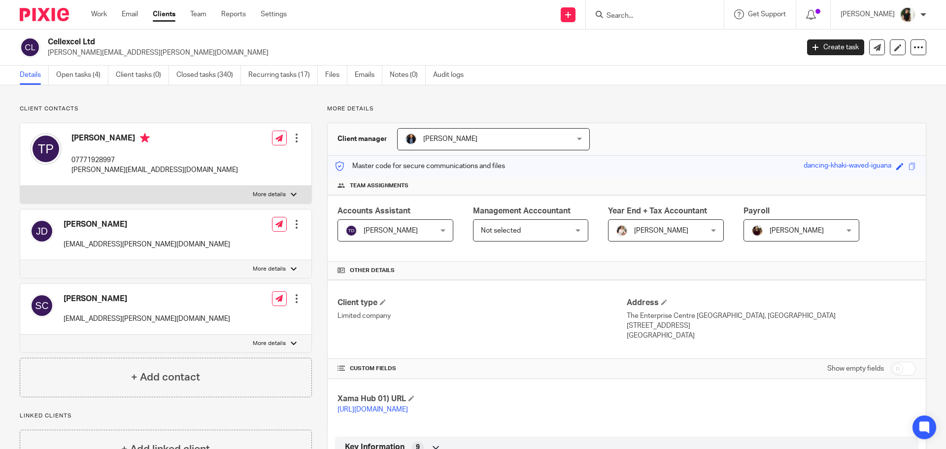
click at [689, 13] on input "Search" at bounding box center [650, 16] width 89 height 9
type input "ohlogy"
click button "submit" at bounding box center [0, 0] width 0 height 0
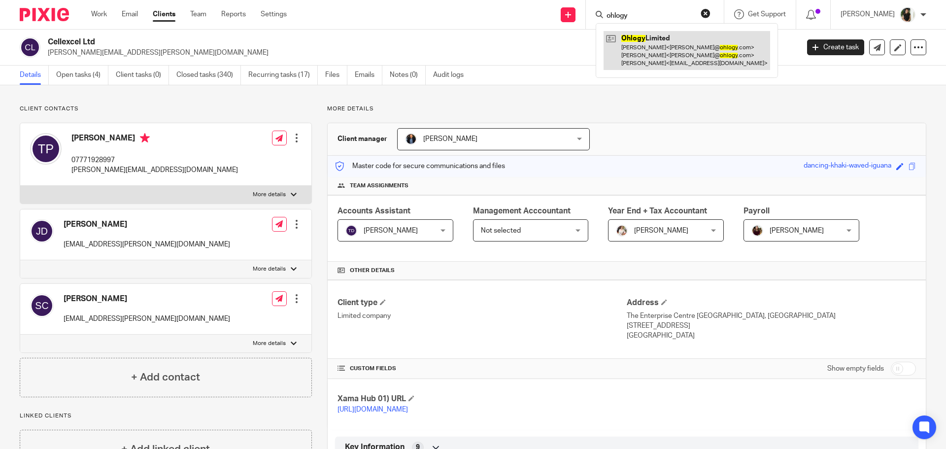
click at [657, 48] on link at bounding box center [687, 50] width 167 height 39
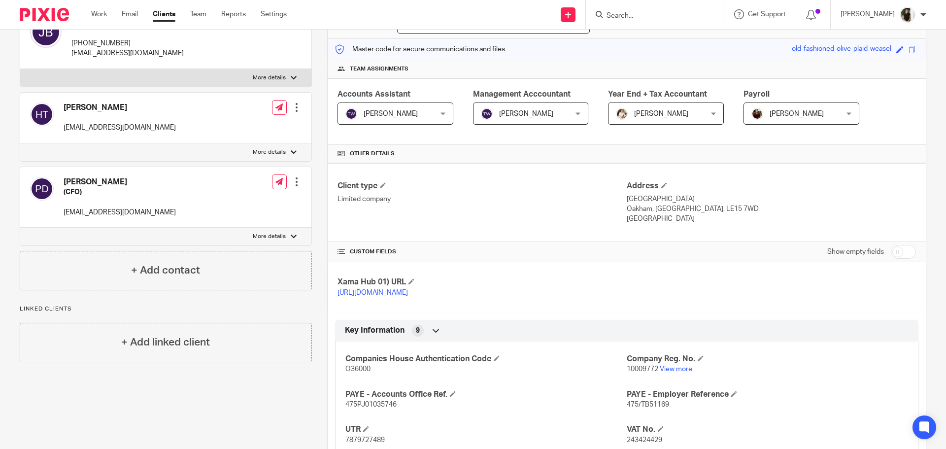
scroll to position [345, 0]
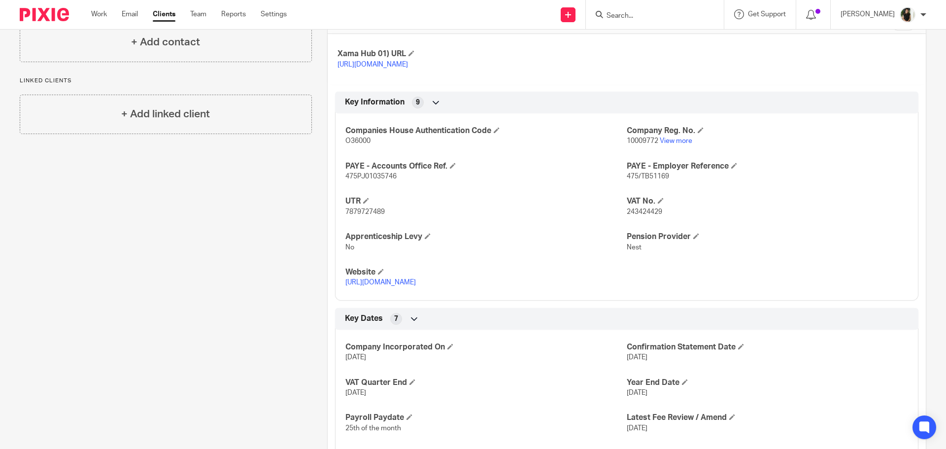
click at [374, 180] on span "475PJ01035746" at bounding box center [371, 176] width 51 height 7
copy span "475PJ01035746"
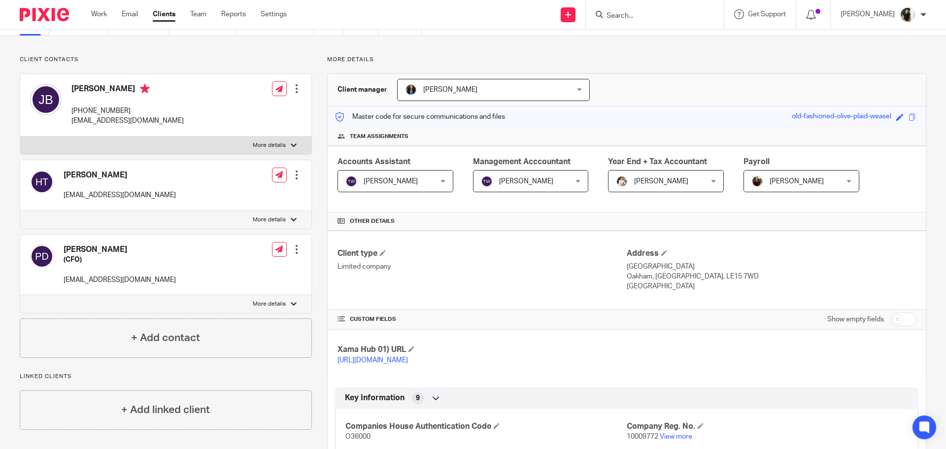
scroll to position [296, 0]
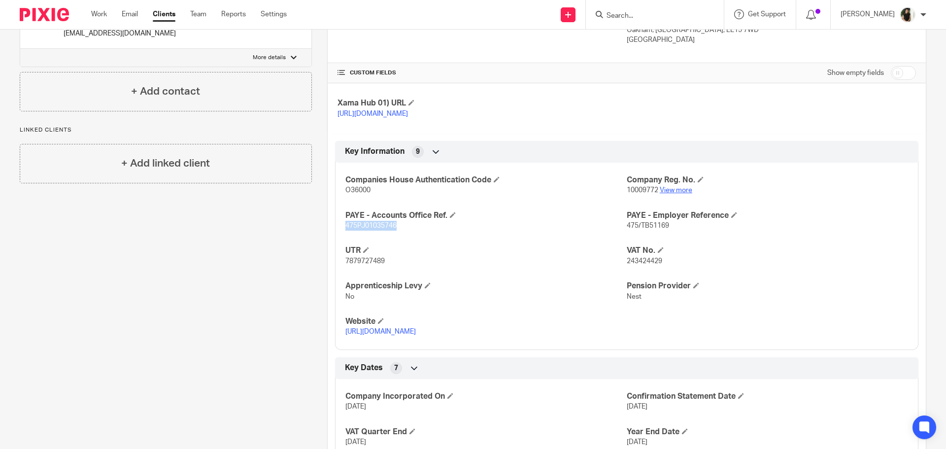
click at [661, 194] on link "View more" at bounding box center [676, 190] width 33 height 7
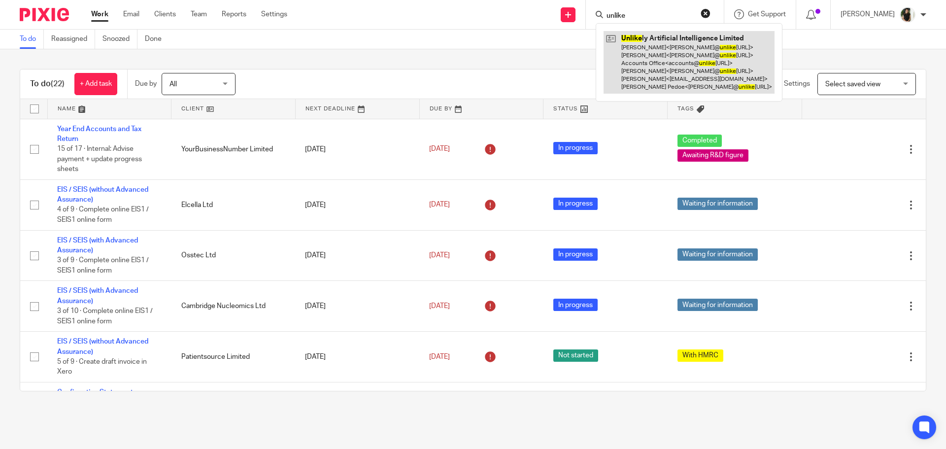
type input "unlike"
click at [649, 65] on link at bounding box center [689, 62] width 171 height 63
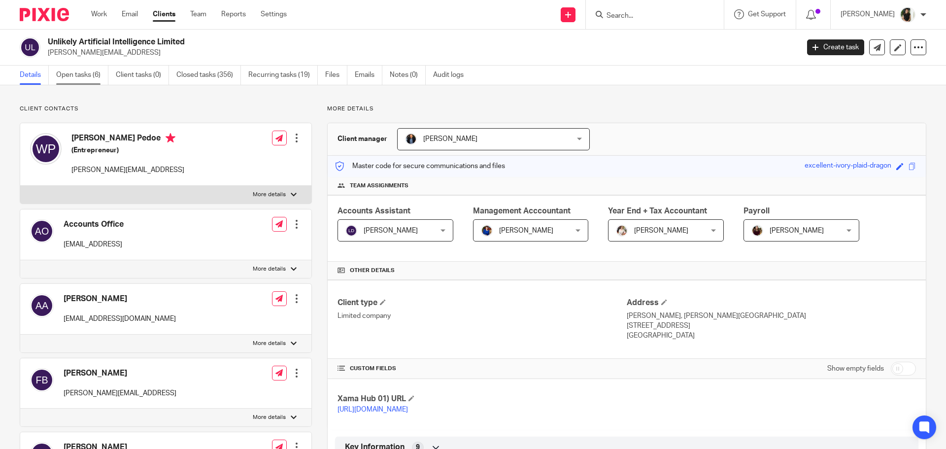
click at [84, 79] on link "Open tasks (6)" at bounding box center [82, 75] width 52 height 19
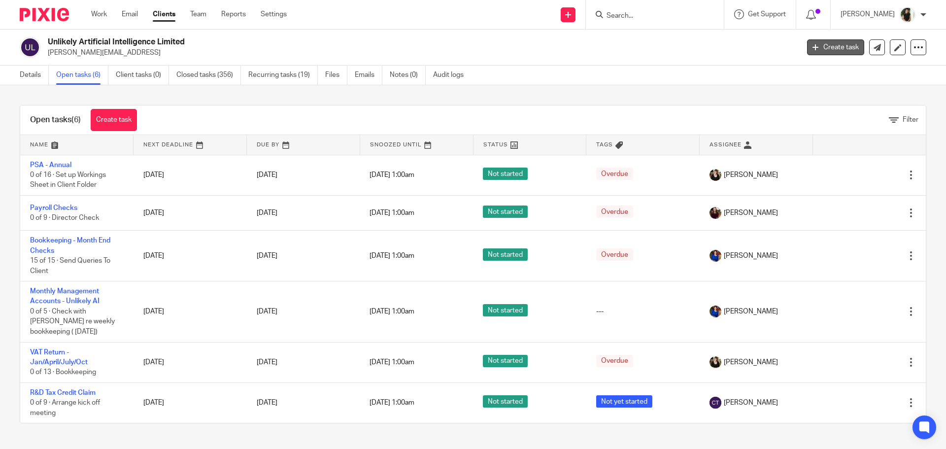
click at [831, 50] on link "Create task" at bounding box center [835, 47] width 57 height 16
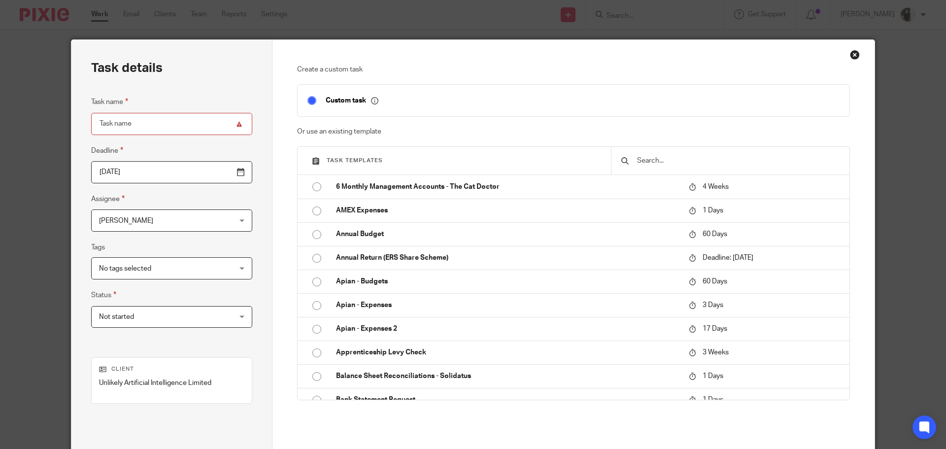
click at [662, 161] on input "text" at bounding box center [738, 160] width 204 height 11
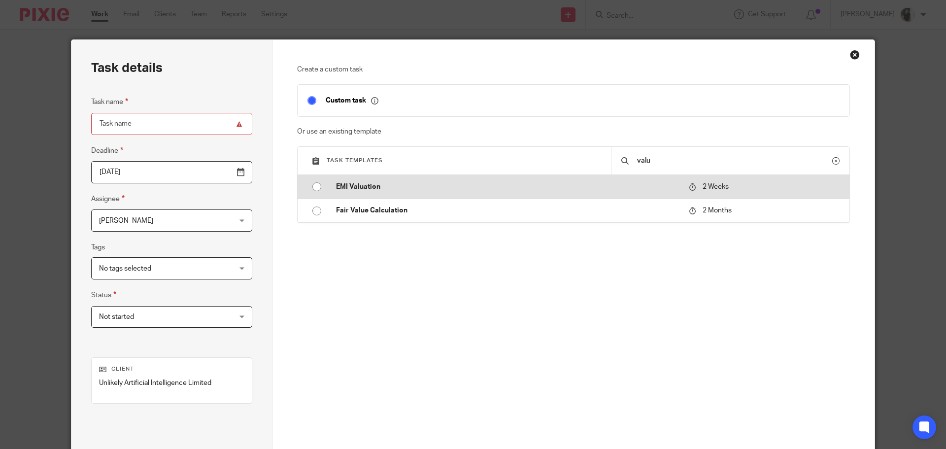
type input "valu"
click at [654, 186] on p "EMI Valuation" at bounding box center [507, 187] width 343 height 10
type input "2025-08-24"
type input "EMI Valuation"
checkbox input "false"
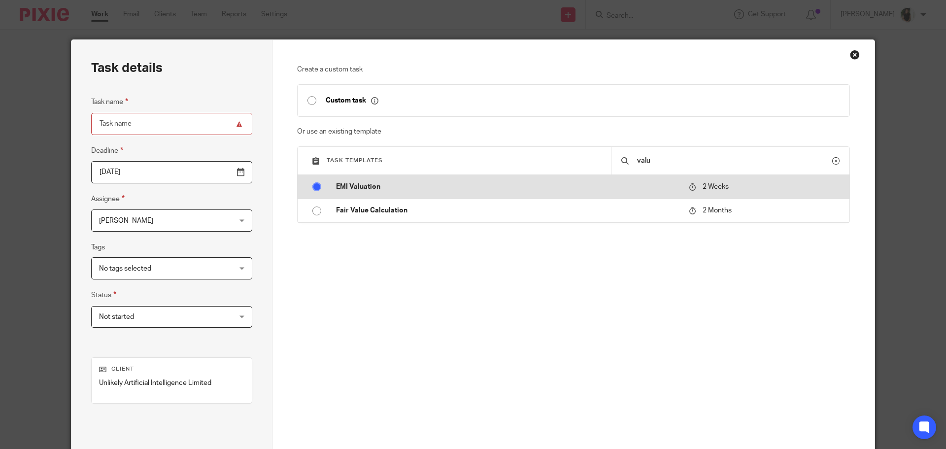
radio input "true"
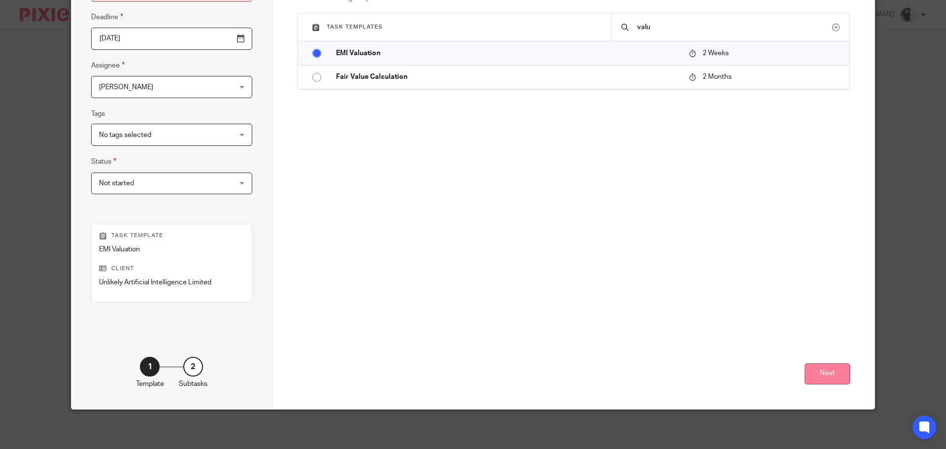
click at [826, 381] on button "Next" at bounding box center [827, 373] width 45 height 21
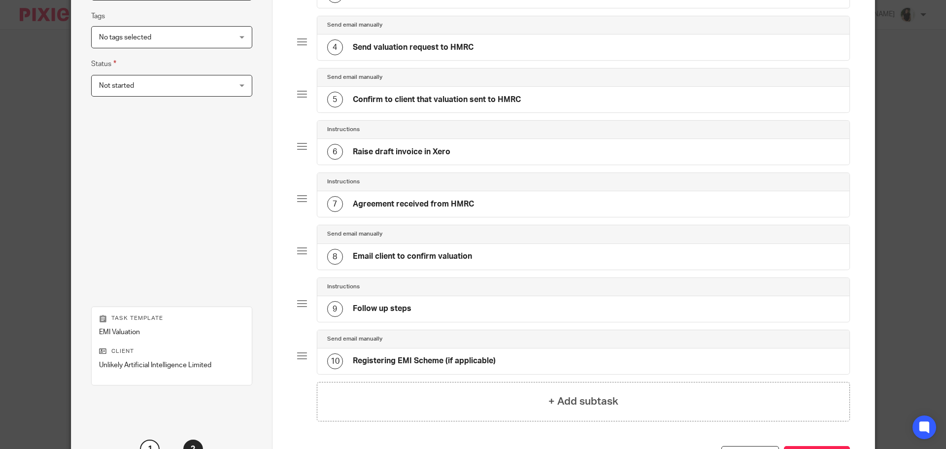
scroll to position [313, 0]
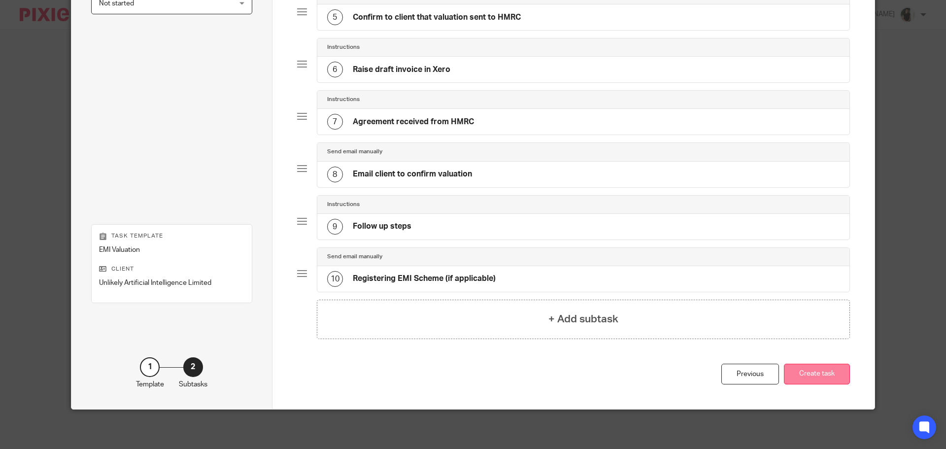
click at [803, 371] on button "Create task" at bounding box center [817, 374] width 66 height 21
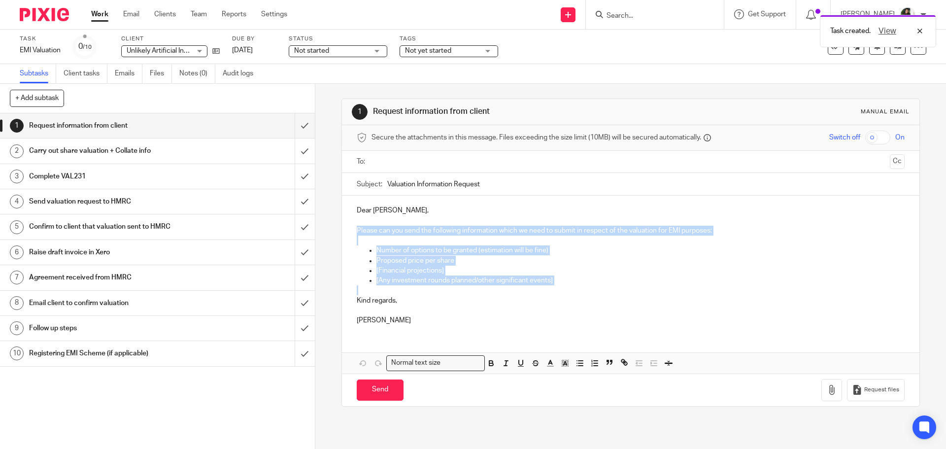
drag, startPoint x: 353, startPoint y: 226, endPoint x: 603, endPoint y: 285, distance: 256.8
click at [603, 285] on div "Dear William, Please can you send the following information which we need to su…" at bounding box center [630, 264] width 577 height 137
click at [603, 285] on p at bounding box center [631, 290] width 548 height 10
drag, startPoint x: 560, startPoint y: 281, endPoint x: 360, endPoint y: 247, distance: 202.6
click at [360, 247] on ul "Number of options to be granted (estimation will be fine) Proposed price per sh…" at bounding box center [631, 265] width 548 height 40
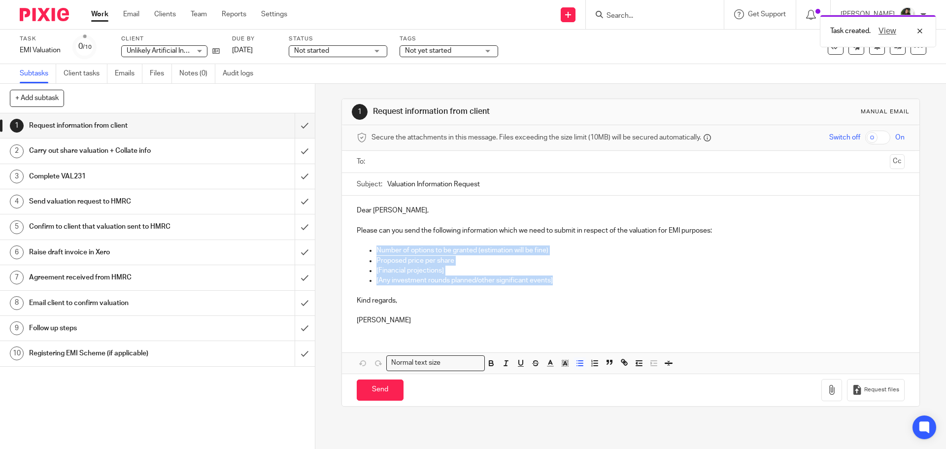
copy ul "Number of options to be granted (estimation will be fine) Proposed price per sh…"
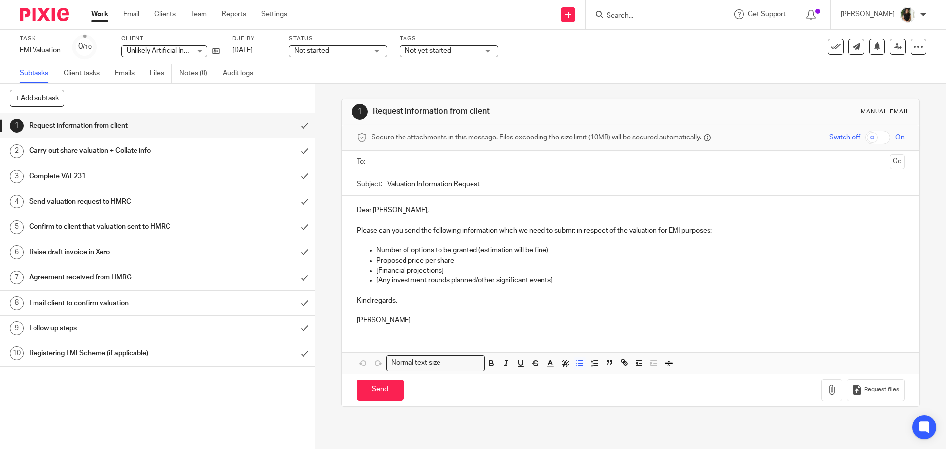
click at [637, 9] on form at bounding box center [658, 14] width 105 height 12
click at [666, 13] on input "Search" at bounding box center [650, 16] width 89 height 9
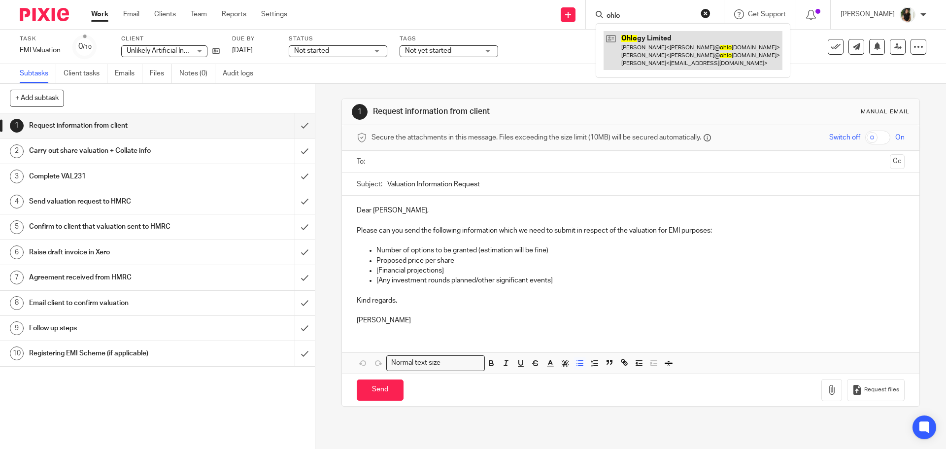
type input "ohlo"
click at [686, 40] on link at bounding box center [693, 50] width 179 height 39
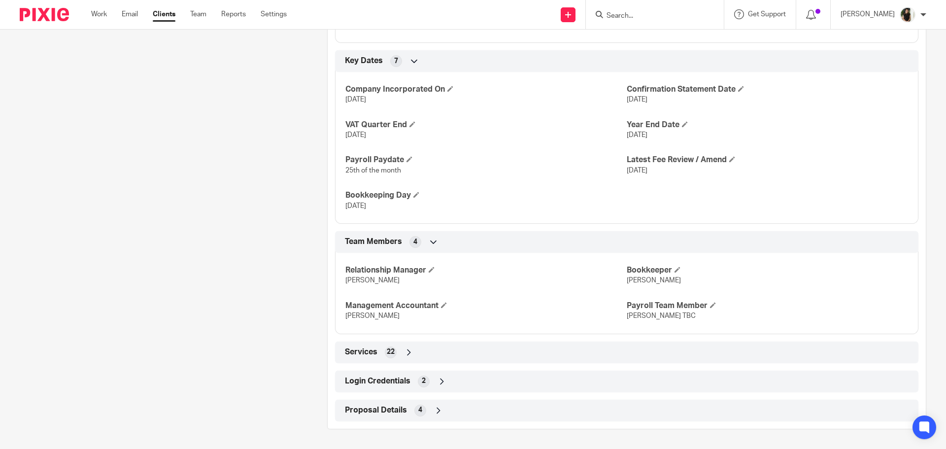
scroll to position [613, 0]
click at [414, 381] on div "Login Credentials 2" at bounding box center [627, 381] width 569 height 17
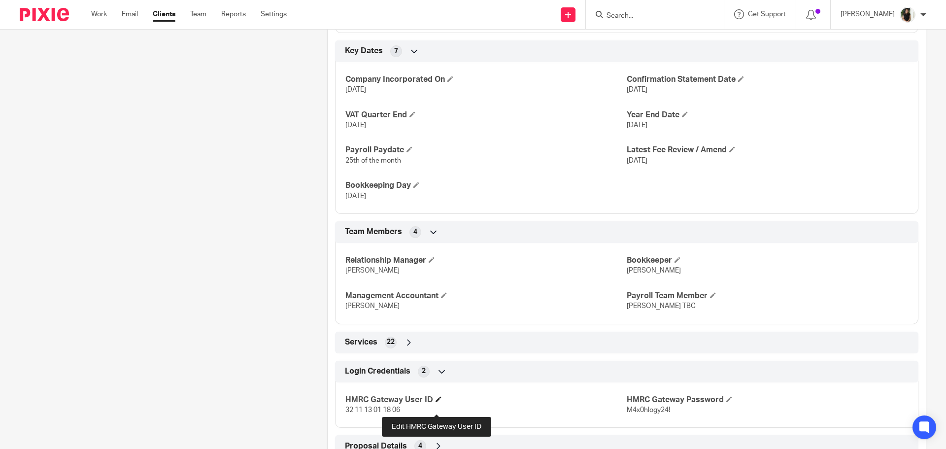
click at [436, 402] on span at bounding box center [439, 399] width 6 height 6
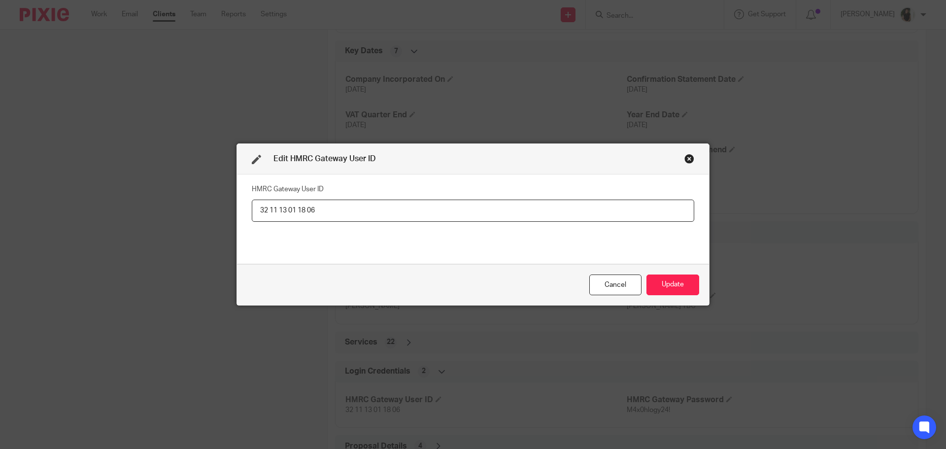
click at [262, 210] on input "32 11 13 01 18 06" at bounding box center [473, 211] width 443 height 22
type input "321113011806"
click at [680, 285] on button "Update" at bounding box center [673, 285] width 53 height 21
